Goal: Transaction & Acquisition: Purchase product/service

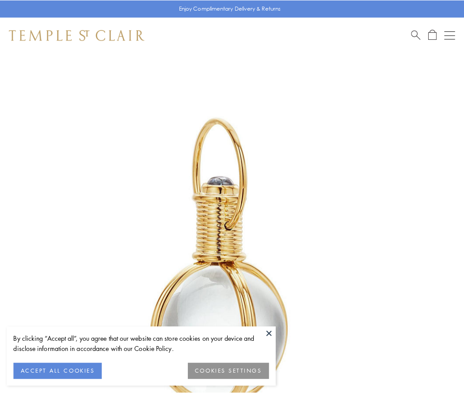
scroll to position [231, 0]
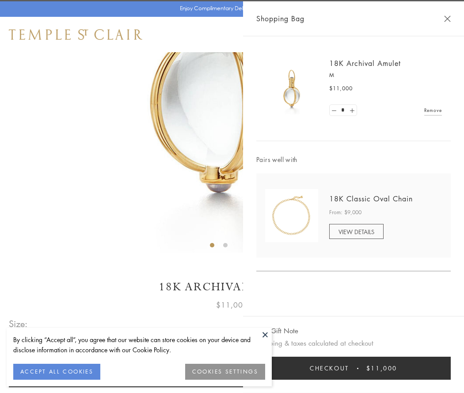
click at [354, 368] on button "Checkout $11,000" at bounding box center [353, 367] width 194 height 23
